Goal: Information Seeking & Learning: Learn about a topic

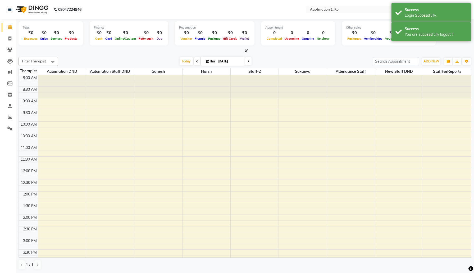
click at [162, 113] on div "8:00 AM 8:30 AM 9:00 AM 9:30 AM 10:00 AM 10:30 AM 11:00 AM 11:30 AM 12:00 PM 12…" at bounding box center [245, 214] width 453 height 279
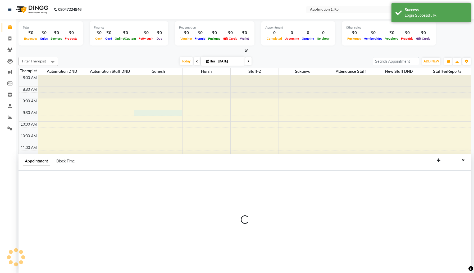
scroll to position [0, 0]
select select "2102"
select select "570"
select select "tentative"
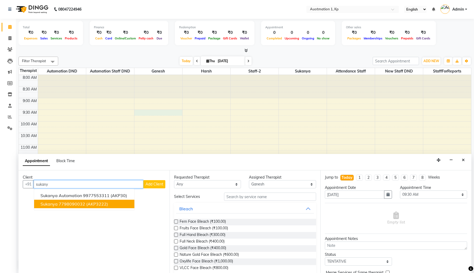
click at [110, 205] on button "Sukanya 7798090032 (AKP3222)" at bounding box center [84, 204] width 100 height 8
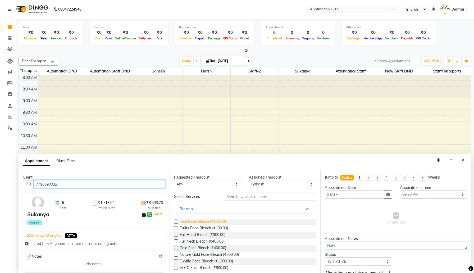
type input "7798090032"
click at [191, 220] on span "Fem Face Bleach (₹100.00)" at bounding box center [203, 222] width 46 height 7
checkbox input "false"
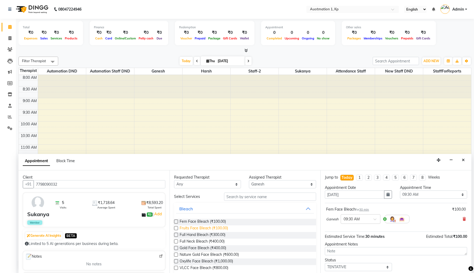
click at [211, 229] on span "Fruits Face Bleach (₹100.00)" at bounding box center [204, 229] width 48 height 7
checkbox input "false"
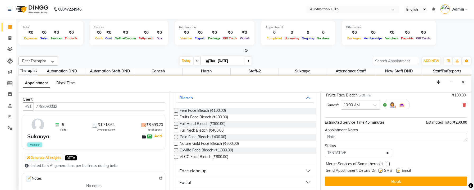
scroll to position [55, 0]
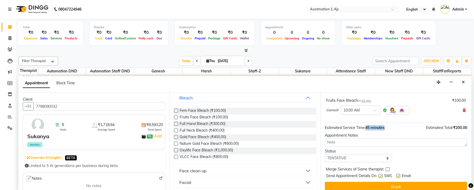
drag, startPoint x: 368, startPoint y: 127, endPoint x: 387, endPoint y: 128, distance: 19.3
click at [387, 128] on div "Estimated Service Time: 45 minutes Estimated Total: ₹200.00" at bounding box center [396, 127] width 142 height 8
copy span "45 minutes"
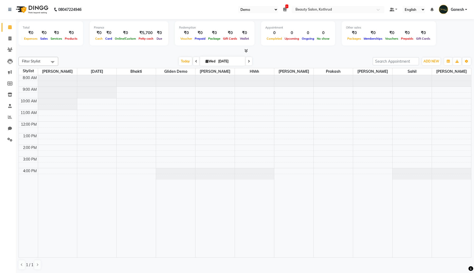
select select "24"
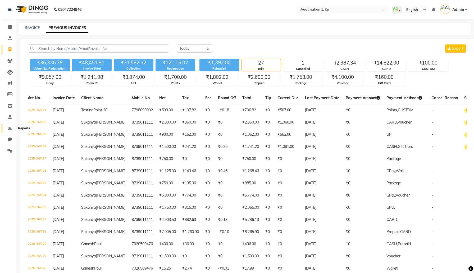
click at [7, 131] on span at bounding box center [9, 128] width 9 height 6
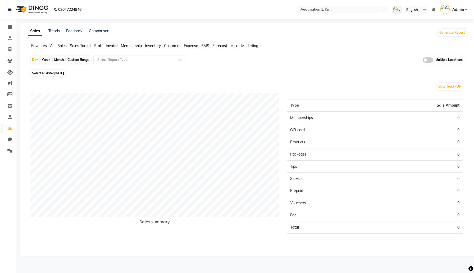
click at [158, 58] on input "text" at bounding box center [134, 59] width 76 height 5
type input "appo"
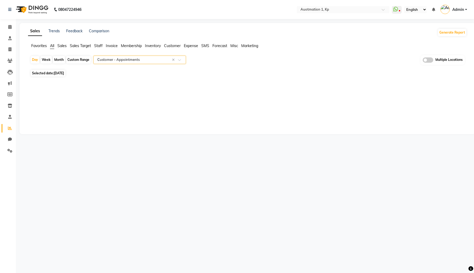
click at [60, 70] on span "Selected date: Sep 04, 2025" at bounding box center [48, 73] width 35 height 7
select select "9"
select select "2025"
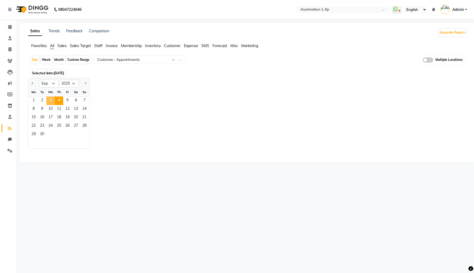
click at [51, 99] on span "3" at bounding box center [50, 101] width 8 height 8
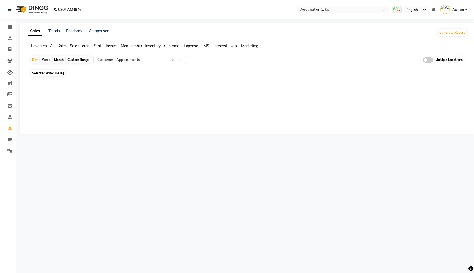
click at [64, 74] on span "Sep 03, 2025" at bounding box center [59, 73] width 10 height 4
select select "9"
select select "2025"
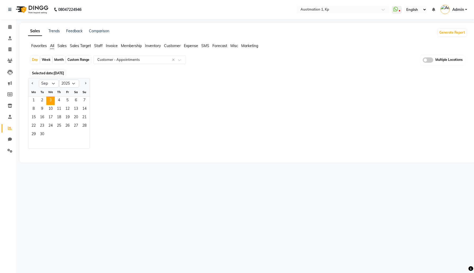
click at [29, 83] on div at bounding box center [33, 83] width 11 height 8
click at [31, 87] on button "Previous month" at bounding box center [32, 83] width 4 height 8
select select "8"
click at [67, 114] on span "15" at bounding box center [67, 118] width 8 height 8
select select "full_report"
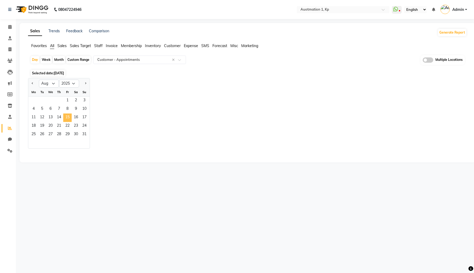
select select "csv"
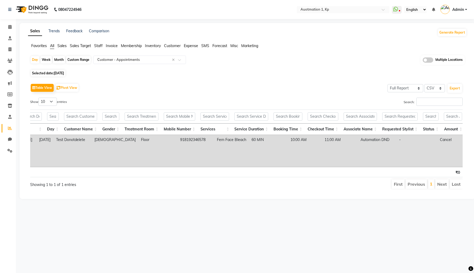
scroll to position [0, 47]
click at [220, 146] on td "Fem Face Bleach" at bounding box center [231, 151] width 35 height 32
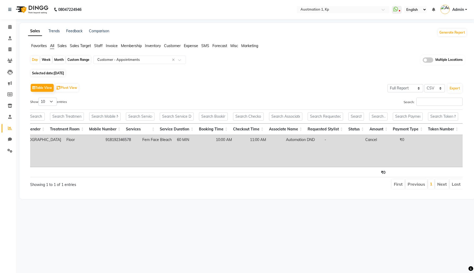
scroll to position [0, 108]
